Goal: Obtain resource: Download file/media

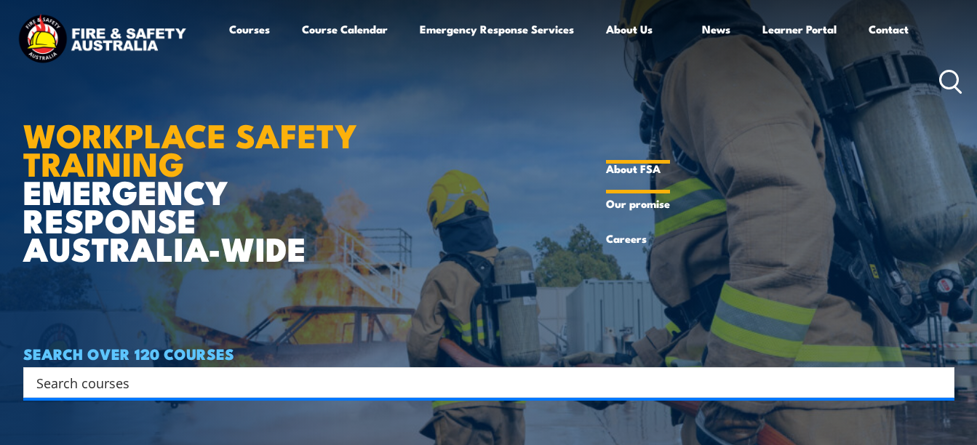
click at [627, 168] on link "About FSA" at bounding box center [638, 168] width 64 height 35
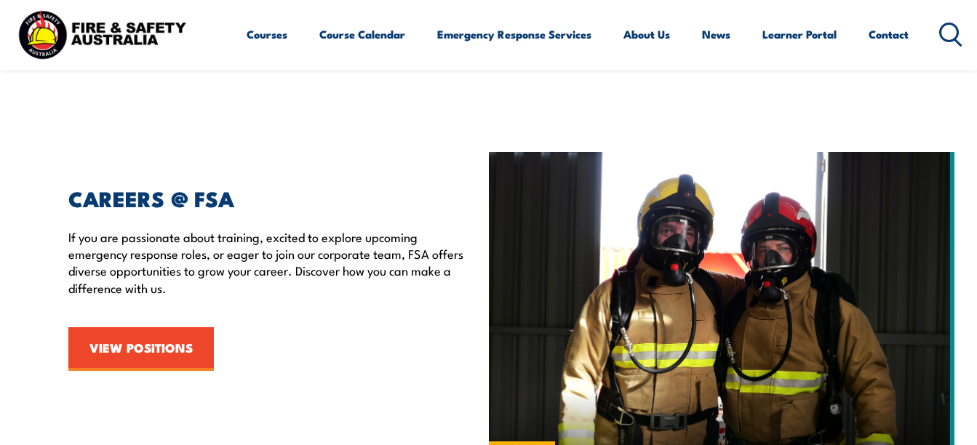
scroll to position [2254, 0]
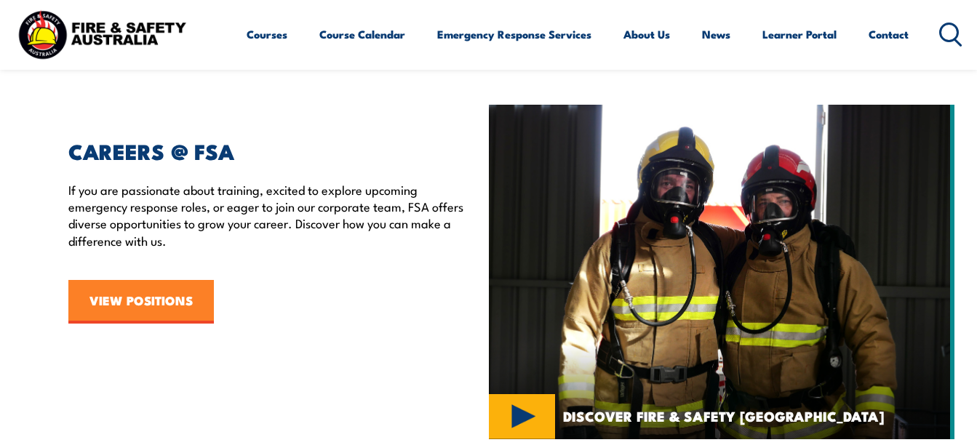
click at [160, 294] on link "VIEW POSITIONS" at bounding box center [140, 302] width 145 height 44
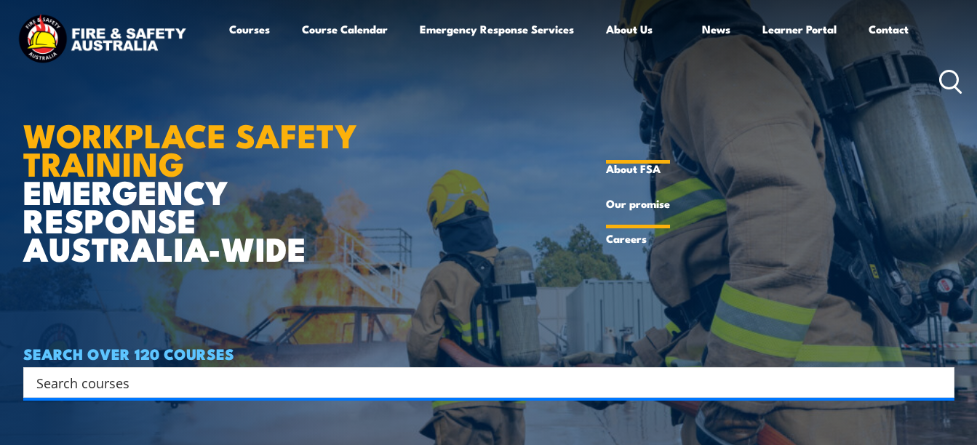
click at [633, 204] on link "Our promise" at bounding box center [638, 203] width 64 height 35
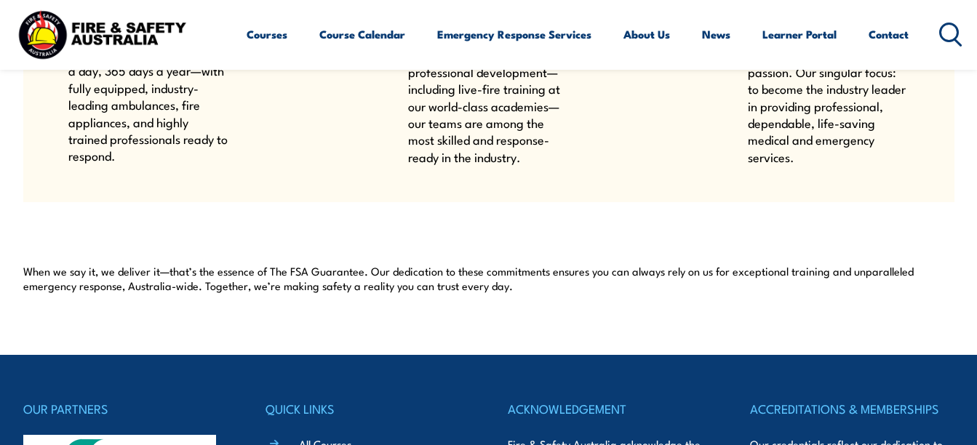
scroll to position [989, 0]
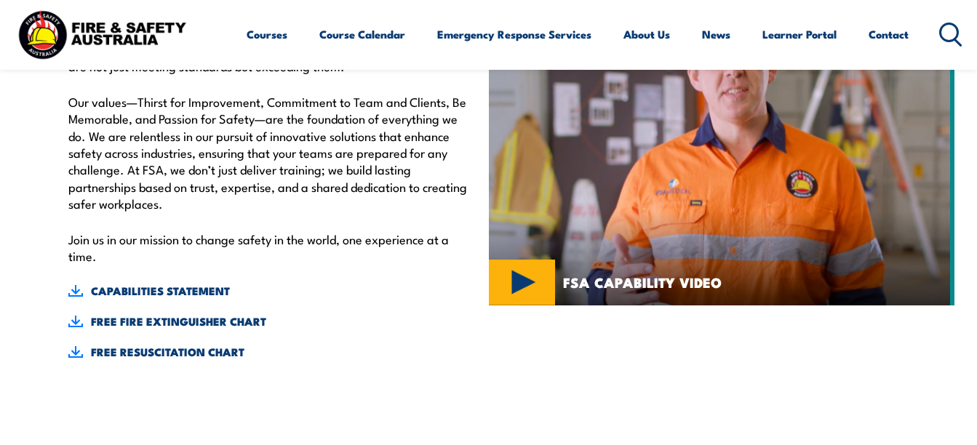
scroll to position [582, 0]
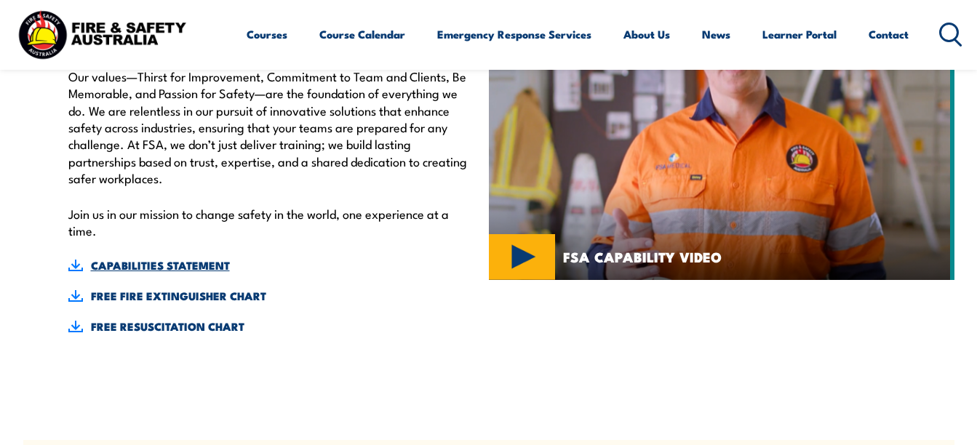
click at [151, 264] on link "CAPABILITIES STATEMENT" at bounding box center [267, 265] width 398 height 16
